Goal: Task Accomplishment & Management: Manage account settings

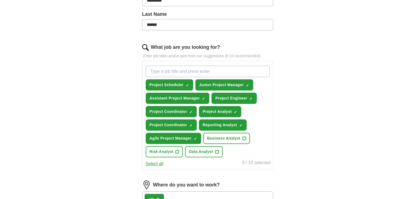
scroll to position [140, 0]
click at [0, 0] on span "×" at bounding box center [0, 0] width 0 height 0
click at [182, 112] on span "Project Coordinator" at bounding box center [168, 112] width 38 height 6
click at [0, 0] on span "×" at bounding box center [0, 0] width 0 height 0
click at [194, 72] on input "What job are you looking for?" at bounding box center [208, 71] width 124 height 11
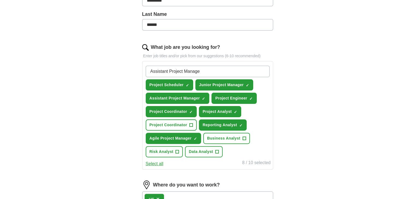
type input "Assistant Project Manager"
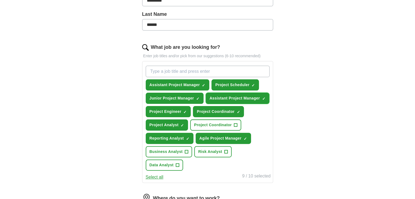
click at [0, 0] on span "×" at bounding box center [0, 0] width 0 height 0
click at [216, 73] on input "What job are you looking for?" at bounding box center [208, 71] width 124 height 11
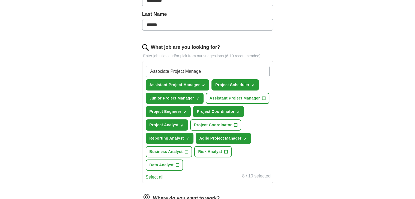
type input "Associate Project Manager"
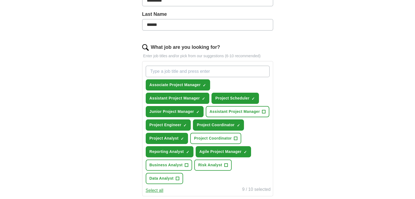
click at [212, 72] on input "What job are you looking for?" at bounding box center [208, 71] width 124 height 11
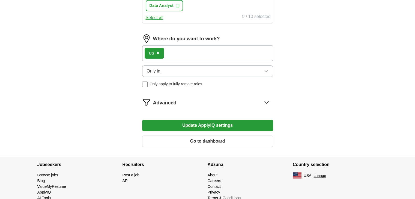
scroll to position [323, 0]
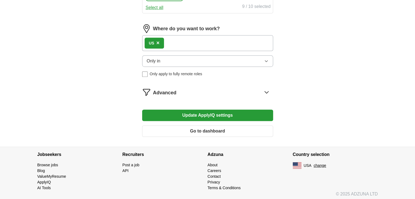
click at [220, 112] on button "Update ApplyIQ settings" at bounding box center [207, 115] width 131 height 11
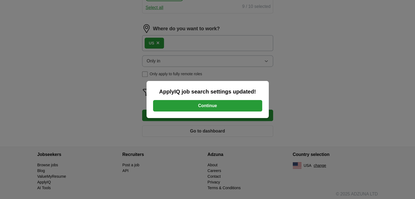
click at [208, 106] on button "Continue" at bounding box center [207, 105] width 109 height 11
